Goal: Book appointment/travel/reservation

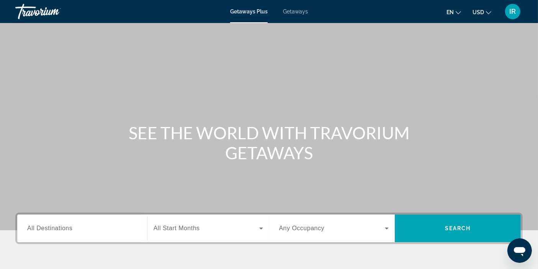
click at [67, 225] on span "All Destinations" at bounding box center [49, 228] width 45 height 7
click at [67, 224] on input "Destination All Destinations" at bounding box center [82, 228] width 110 height 9
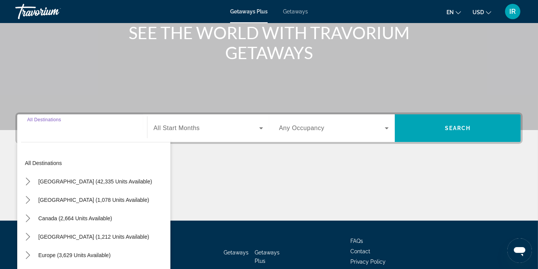
scroll to position [144, 0]
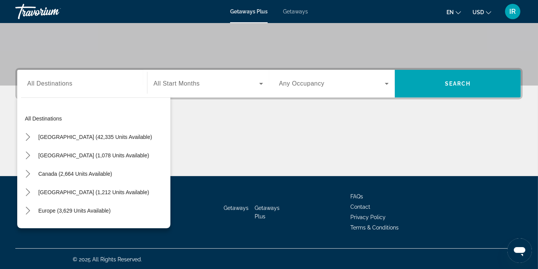
click at [53, 91] on div "Search widget" at bounding box center [82, 84] width 110 height 22
click at [37, 208] on span "Select destination: Europe (3,629 units available)" at bounding box center [74, 210] width 80 height 18
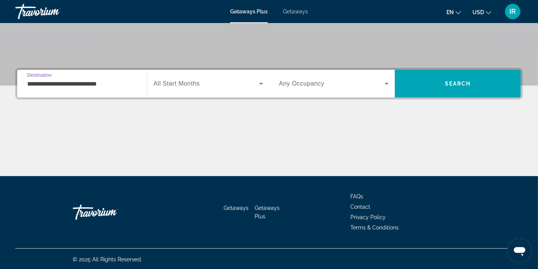
click at [112, 84] on input "**********" at bounding box center [82, 83] width 110 height 9
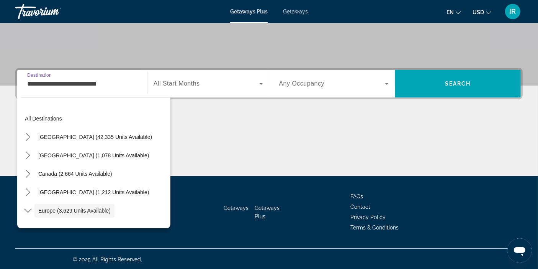
scroll to position [46, 0]
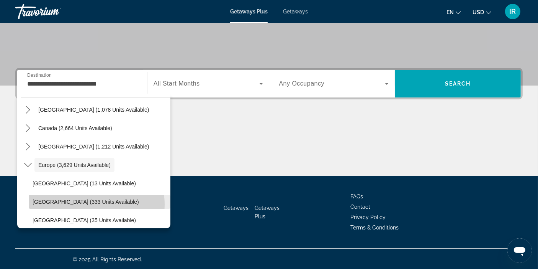
click at [91, 204] on span "[GEOGRAPHIC_DATA] (333 units available)" at bounding box center [86, 202] width 107 height 6
type input "**********"
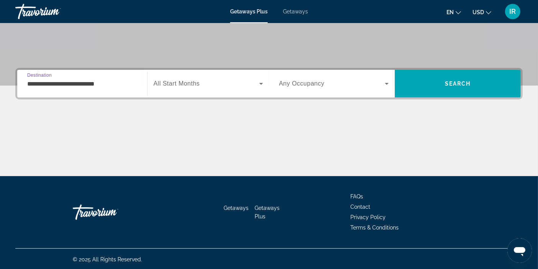
click at [164, 87] on span "Search widget" at bounding box center [207, 83] width 106 height 9
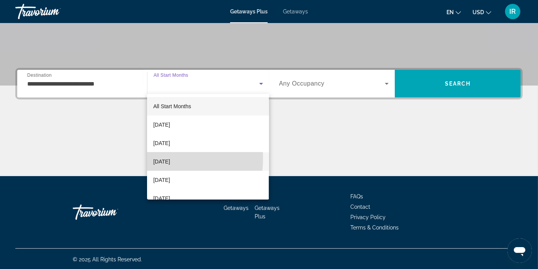
click at [161, 159] on span "[DATE]" at bounding box center [161, 161] width 17 height 9
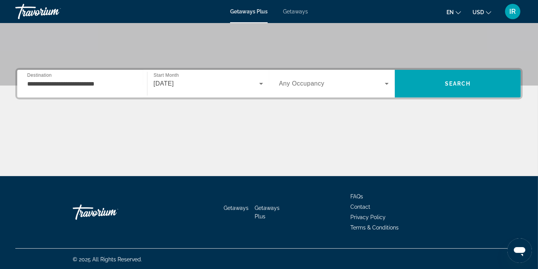
click at [318, 76] on div "Search widget" at bounding box center [334, 83] width 110 height 21
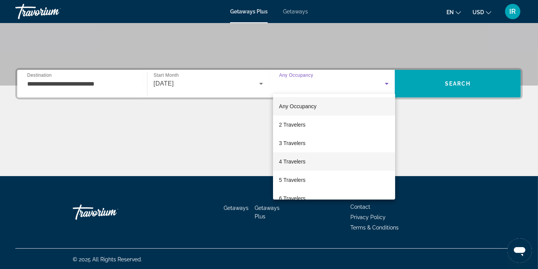
scroll to position [84, 0]
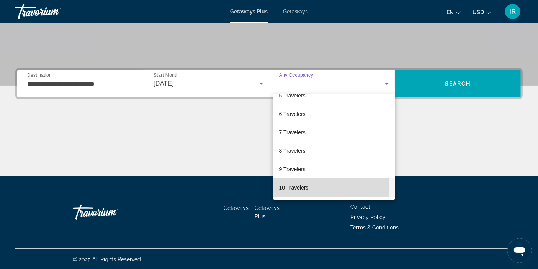
click at [307, 185] on span "10 Travelers" at bounding box center [294, 187] width 30 height 9
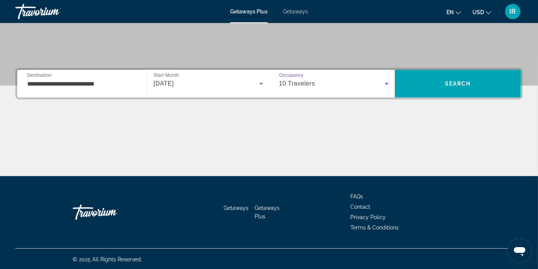
click at [327, 81] on div "10 Travelers" at bounding box center [332, 83] width 106 height 9
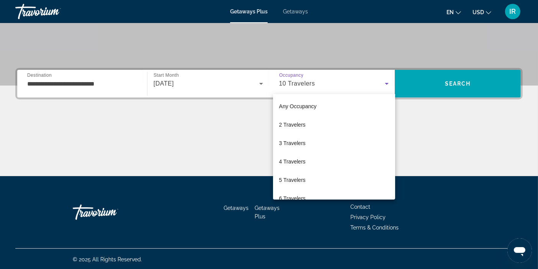
scroll to position [82, 0]
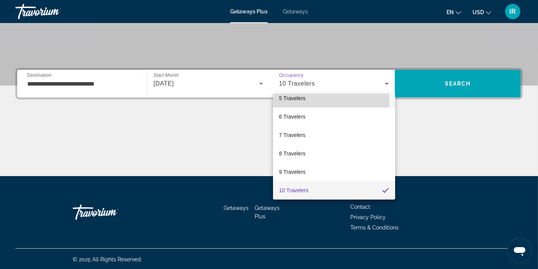
click at [317, 101] on mat-option "5 Travelers" at bounding box center [334, 98] width 122 height 18
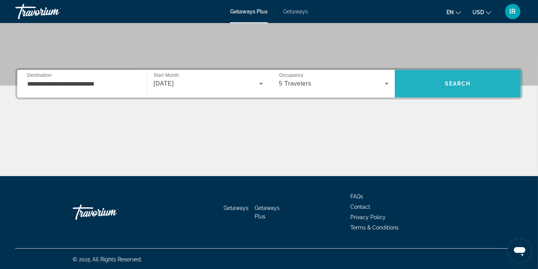
click at [434, 88] on span "Search" at bounding box center [458, 83] width 126 height 18
